Goal: Communication & Community: Participate in discussion

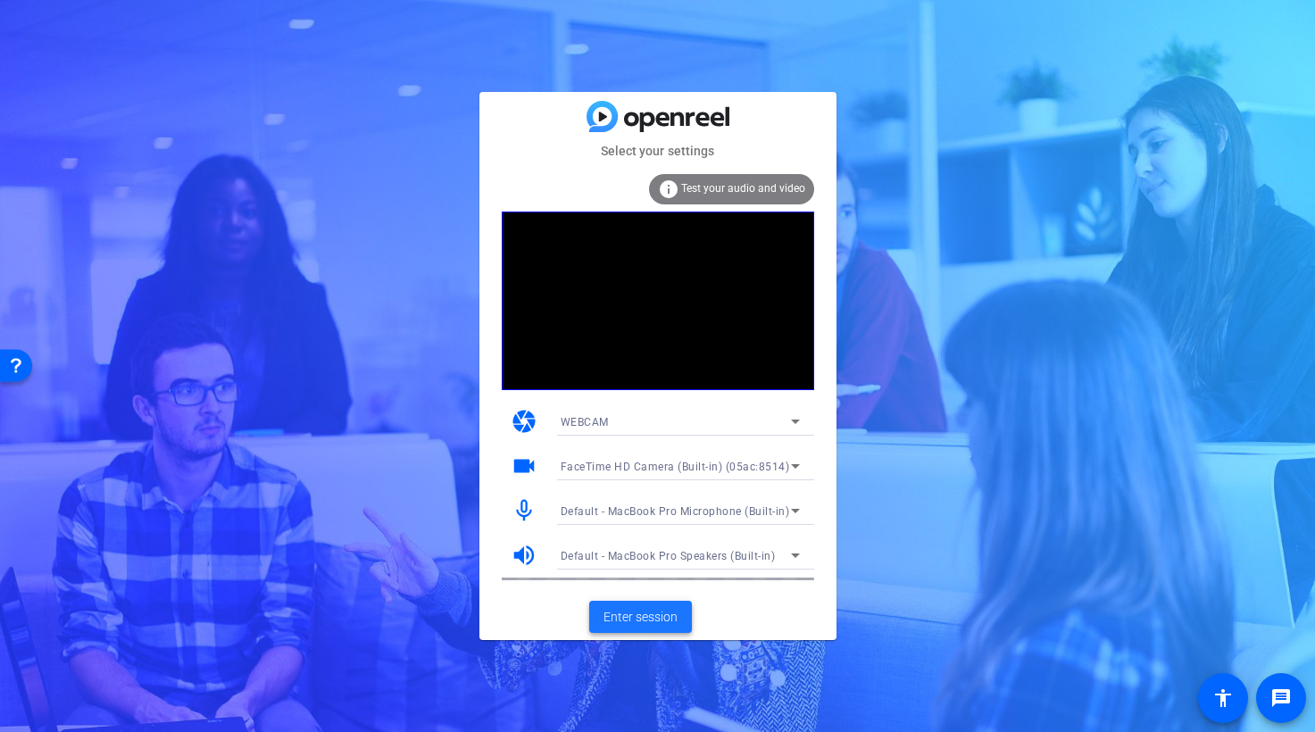
click at [659, 620] on span "Enter session" at bounding box center [640, 617] width 74 height 19
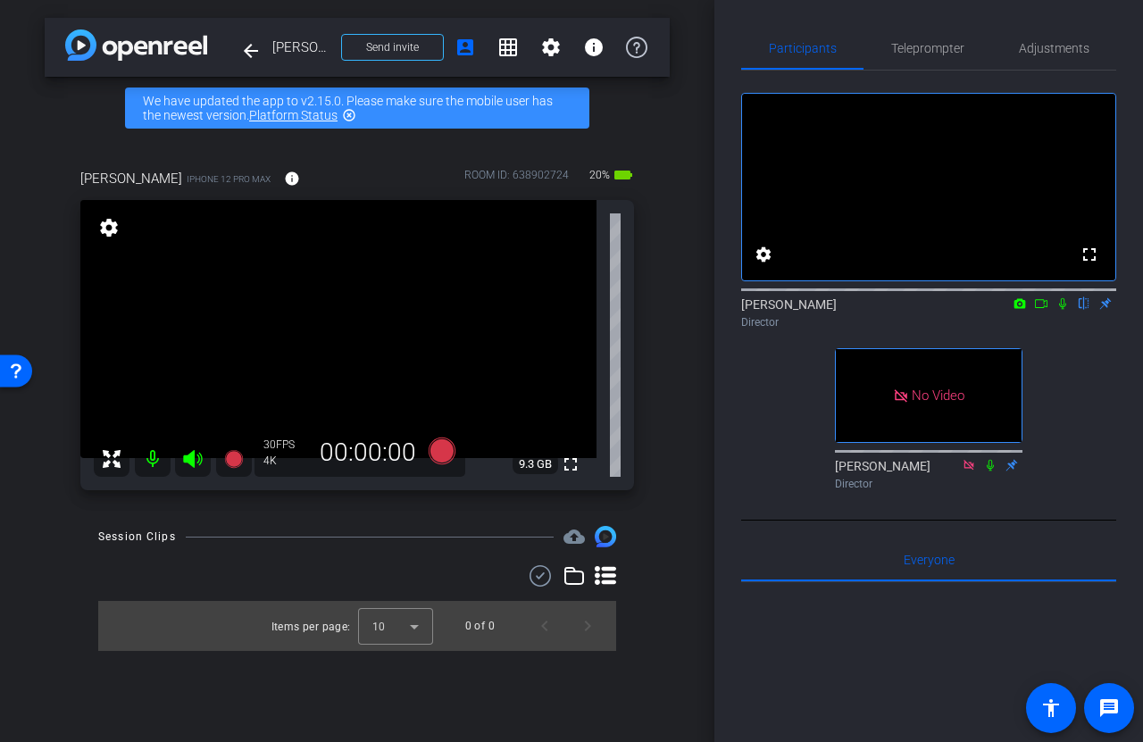
click at [1038, 310] on icon at bounding box center [1041, 303] width 14 height 12
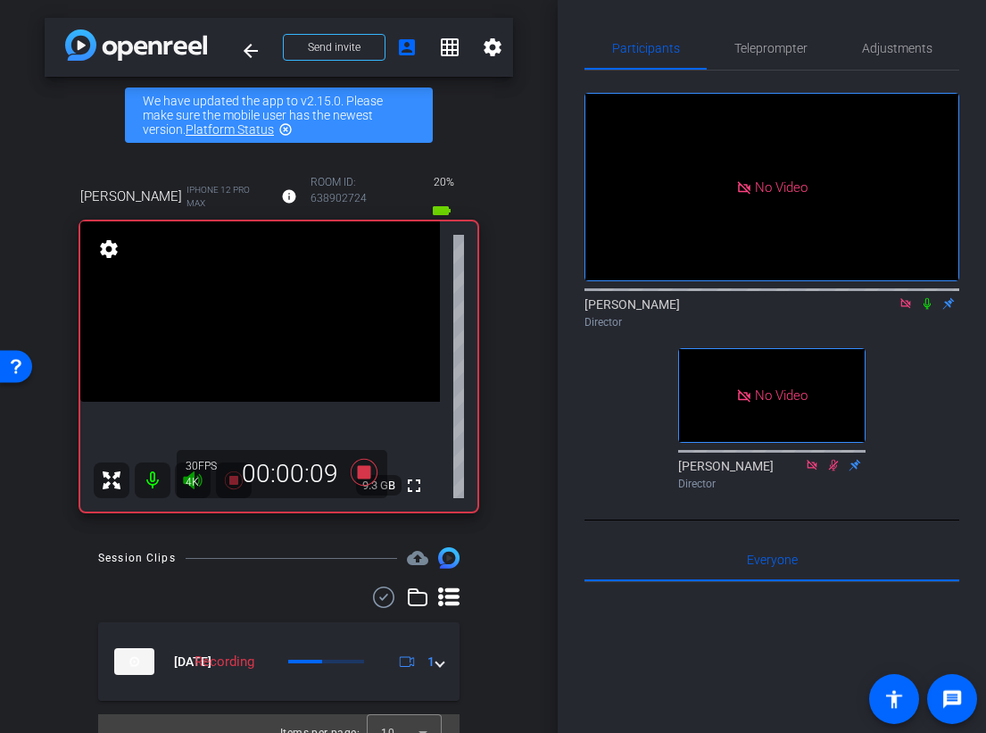
click at [930, 310] on icon at bounding box center [927, 303] width 14 height 12
click at [929, 310] on icon at bounding box center [927, 303] width 14 height 12
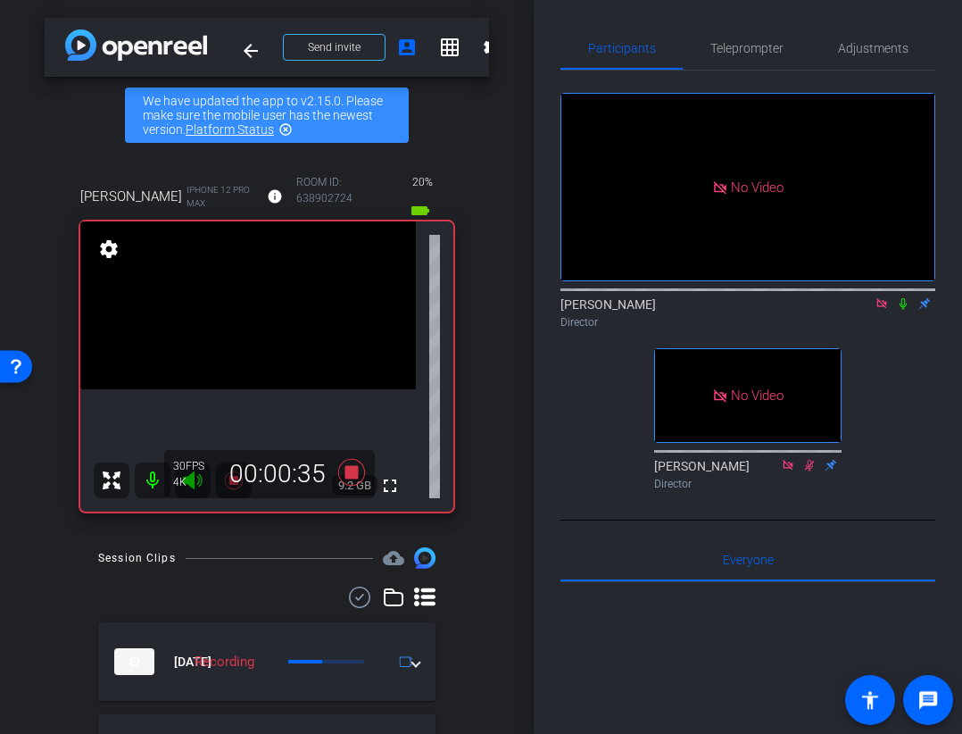
click at [906, 310] on icon at bounding box center [903, 304] width 7 height 12
click at [901, 310] on icon at bounding box center [903, 303] width 14 height 12
click at [906, 310] on icon at bounding box center [903, 304] width 7 height 12
click at [906, 310] on icon at bounding box center [904, 304] width 10 height 12
click at [905, 310] on icon at bounding box center [903, 303] width 14 height 12
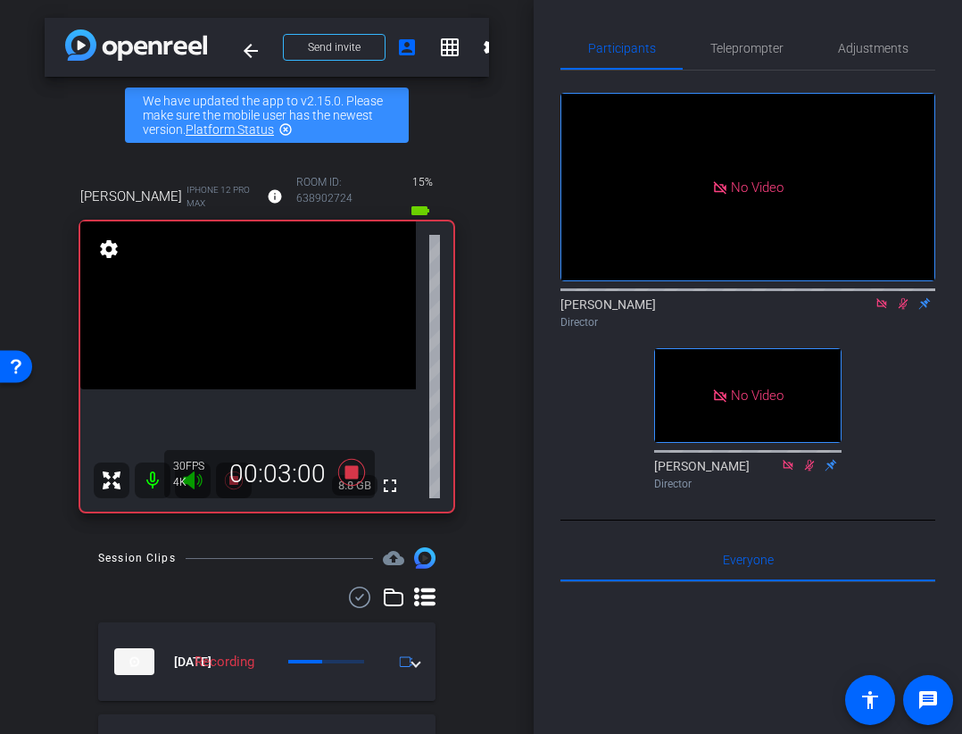
click at [903, 310] on icon at bounding box center [904, 304] width 10 height 12
click at [905, 310] on icon at bounding box center [903, 303] width 14 height 12
click at [906, 310] on icon at bounding box center [903, 303] width 14 height 12
click at [907, 310] on icon at bounding box center [904, 304] width 10 height 12
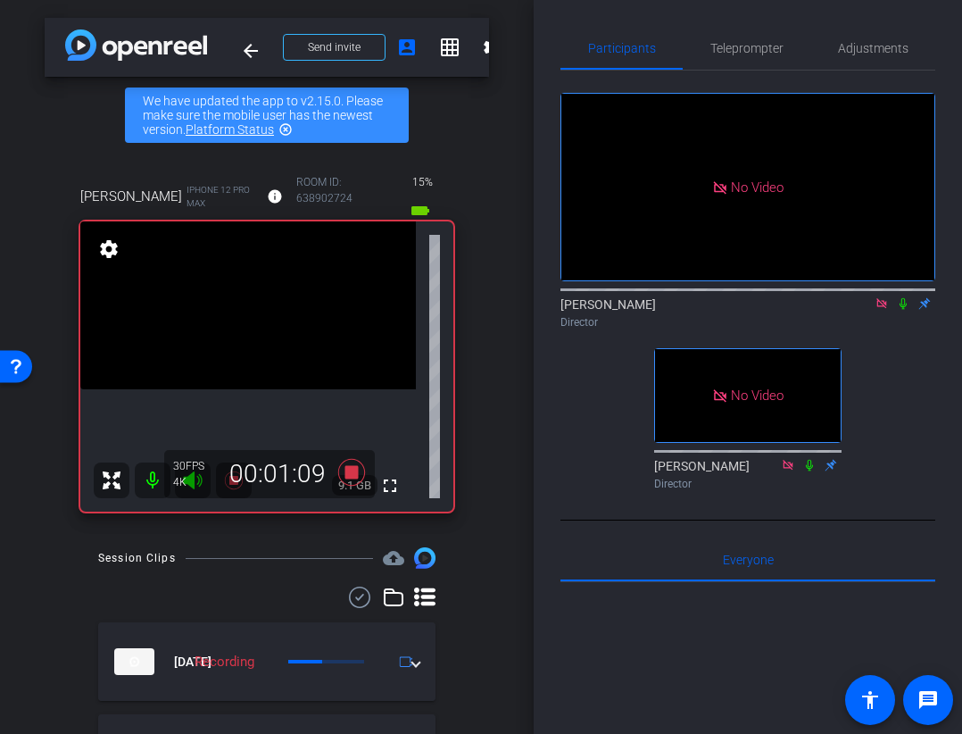
click at [907, 310] on icon at bounding box center [903, 303] width 14 height 12
click at [908, 310] on icon at bounding box center [903, 303] width 14 height 12
click at [905, 310] on icon at bounding box center [903, 304] width 7 height 12
click at [896, 310] on icon at bounding box center [903, 303] width 14 height 12
click at [903, 310] on icon at bounding box center [903, 303] width 14 height 12
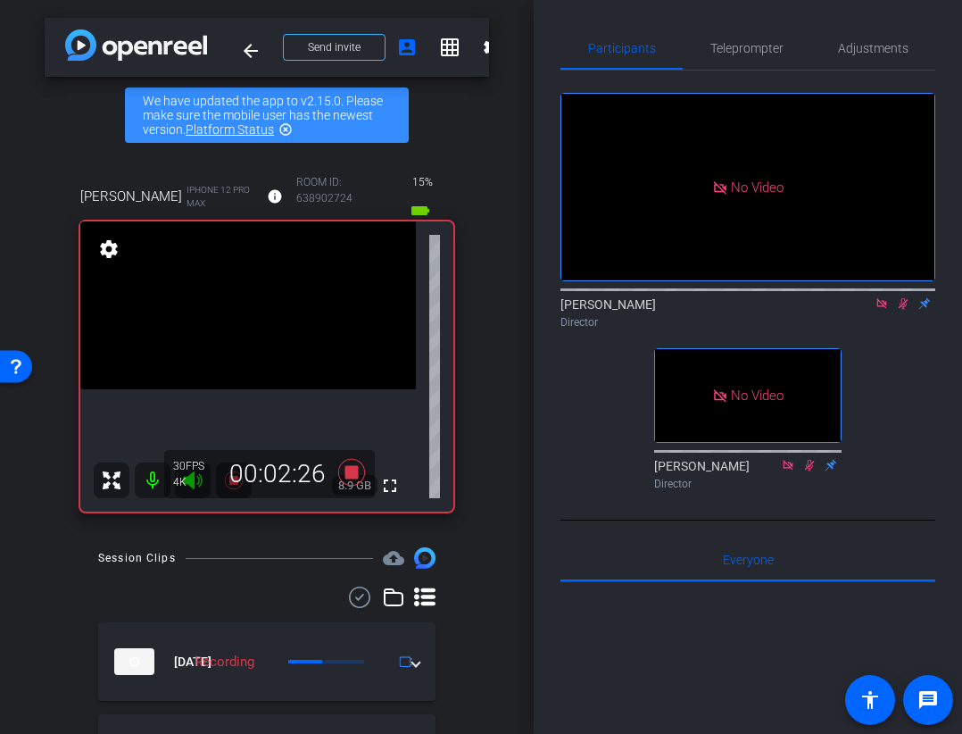
click at [906, 310] on icon at bounding box center [903, 303] width 14 height 12
click at [904, 310] on icon at bounding box center [903, 303] width 14 height 12
click at [903, 310] on icon at bounding box center [904, 304] width 10 height 12
click at [903, 310] on icon at bounding box center [903, 303] width 14 height 12
click at [904, 310] on icon at bounding box center [904, 304] width 10 height 12
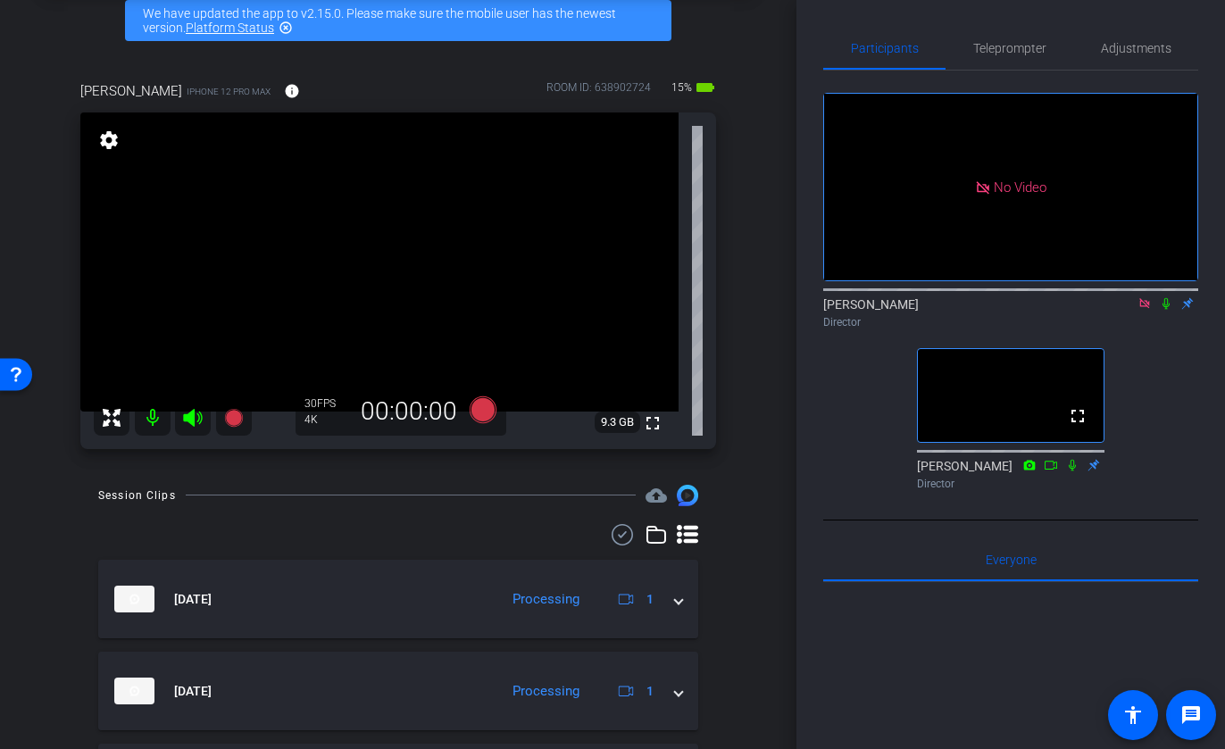
scroll to position [80, 0]
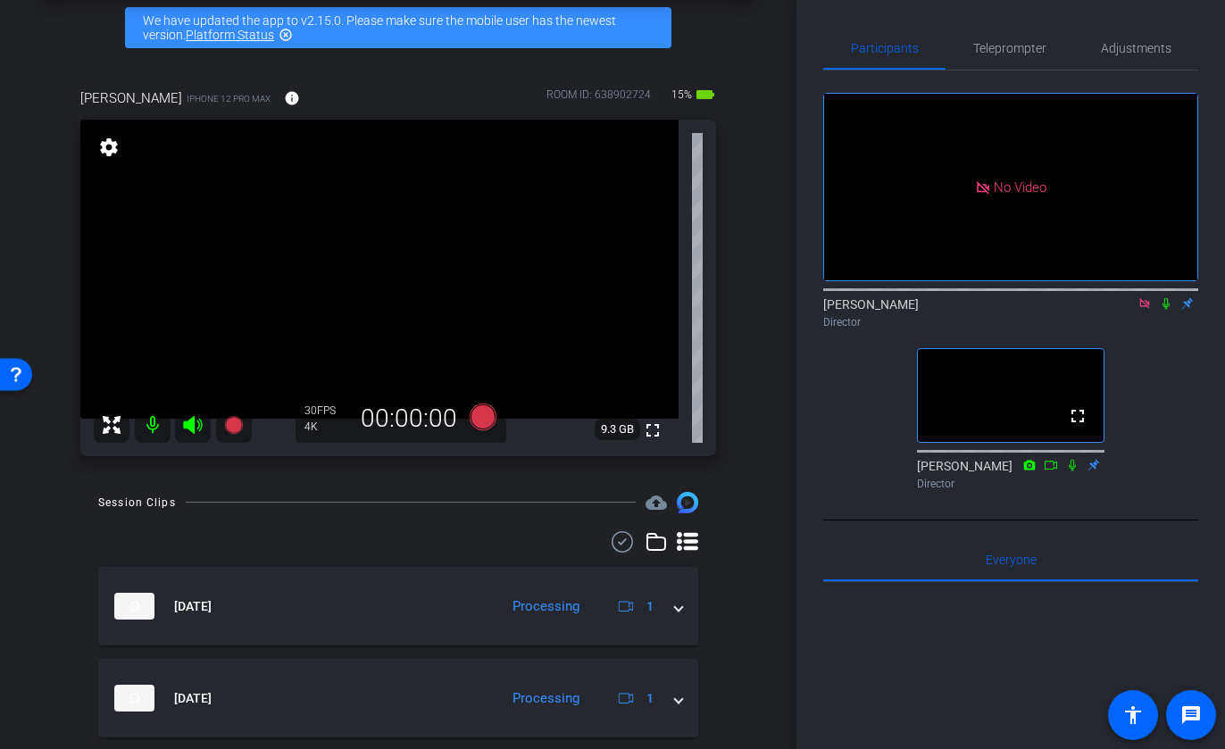
click at [1145, 308] on icon at bounding box center [1144, 303] width 10 height 10
